Goal: Find contact information: Find contact information

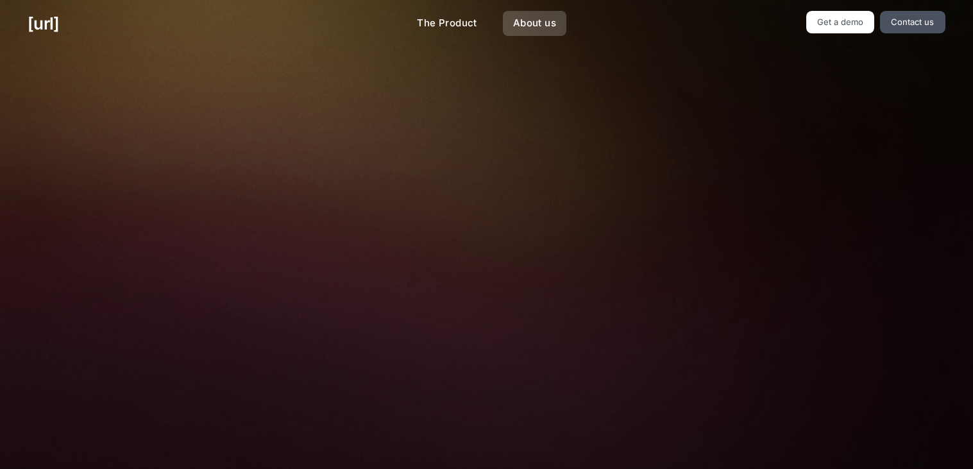
click at [537, 21] on link "About us" at bounding box center [534, 23] width 63 height 25
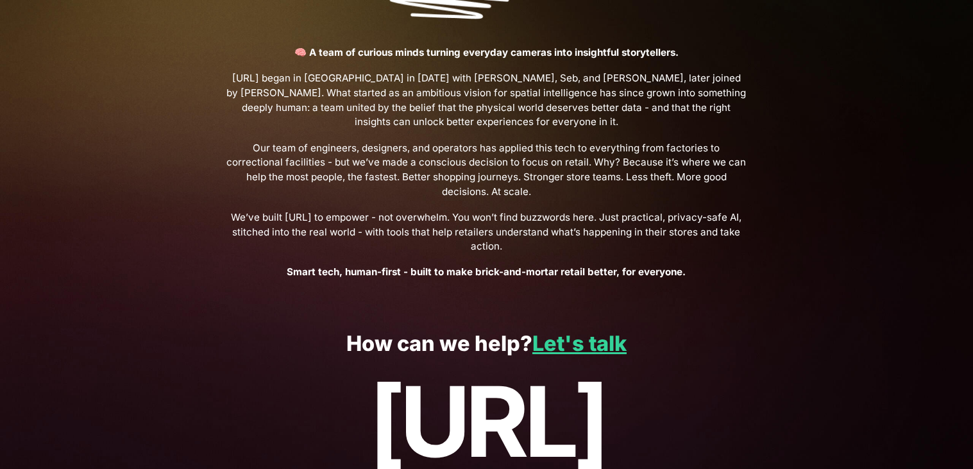
scroll to position [437, 0]
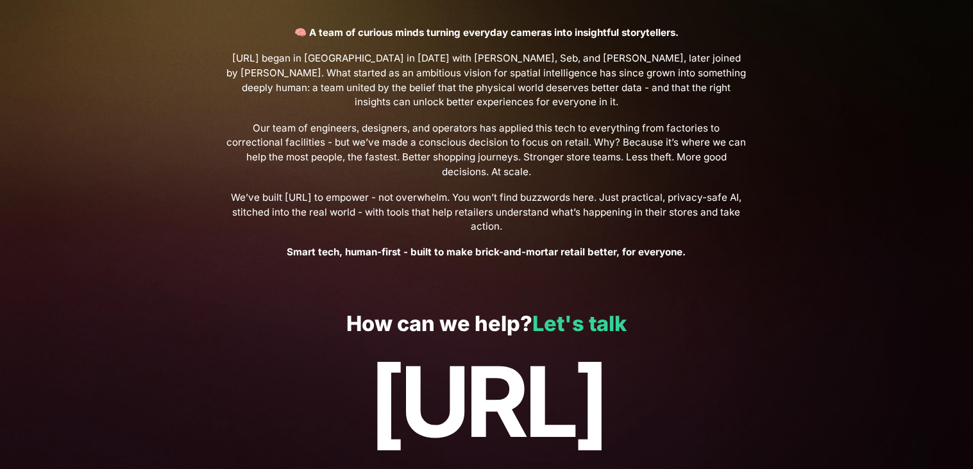
click at [558, 314] on link "Let's talk" at bounding box center [579, 323] width 94 height 25
